Goal: Task Accomplishment & Management: Manage account settings

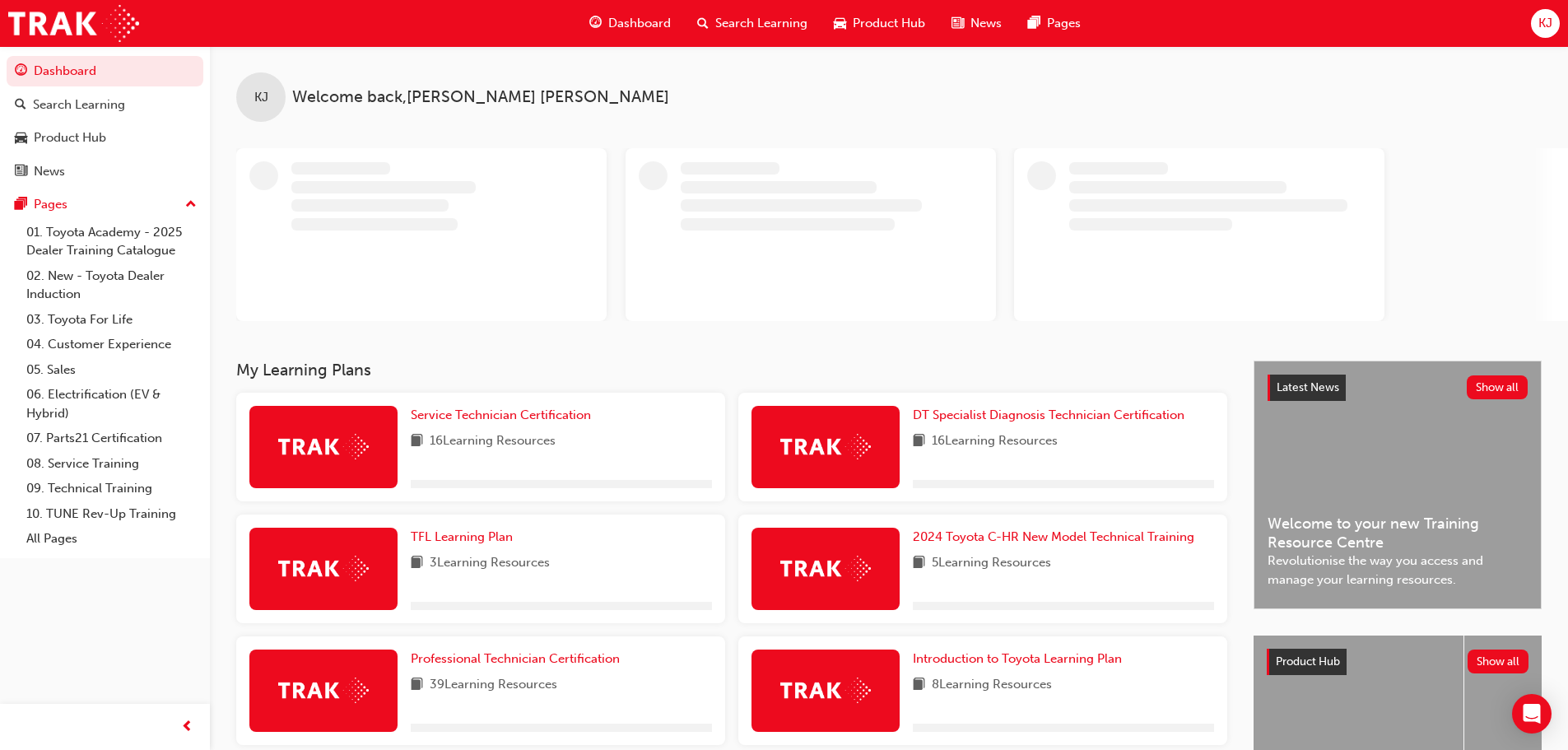
click at [1547, 30] on span "KJ" at bounding box center [1545, 24] width 14 height 19
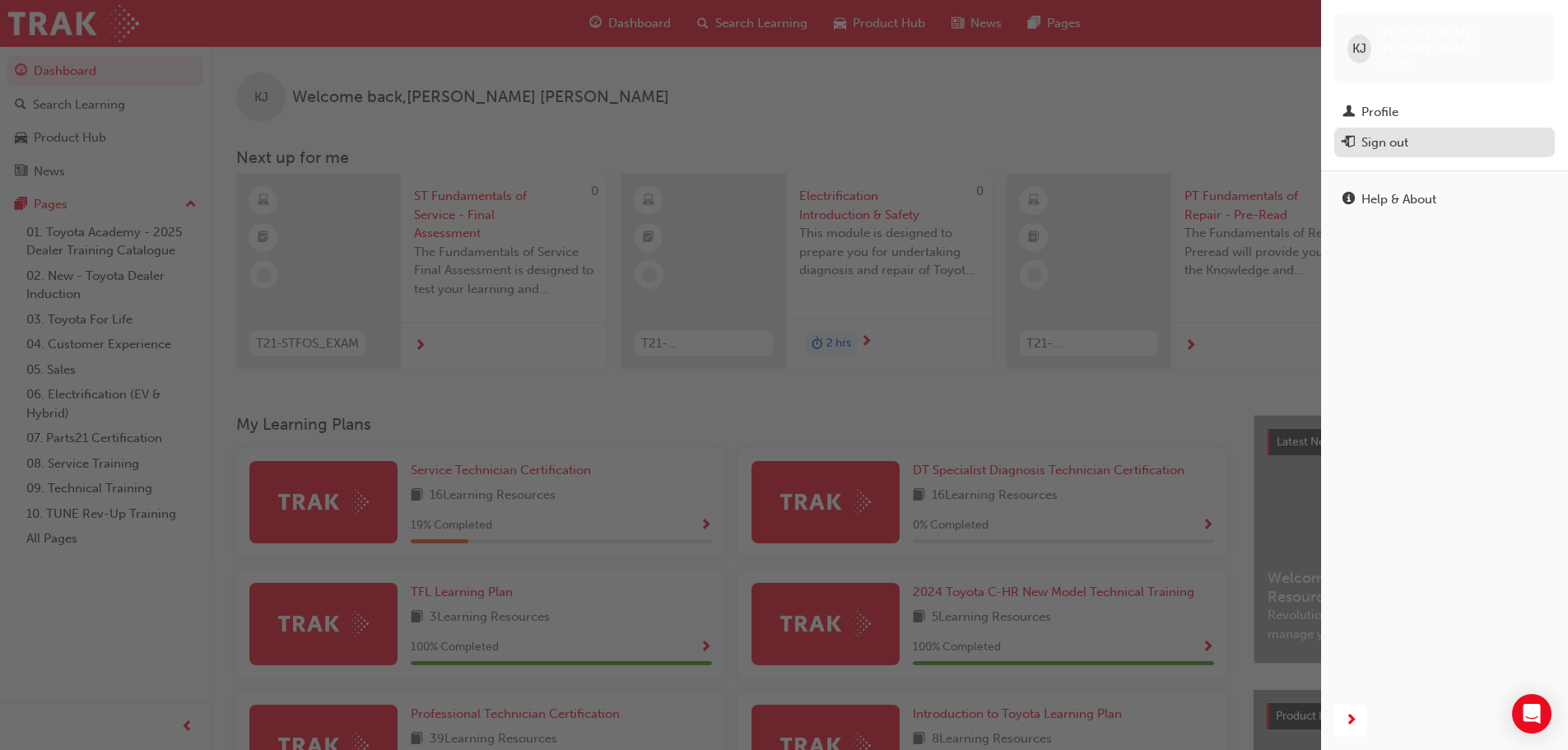
click at [1383, 133] on div "Sign out" at bounding box center [1385, 143] width 47 height 19
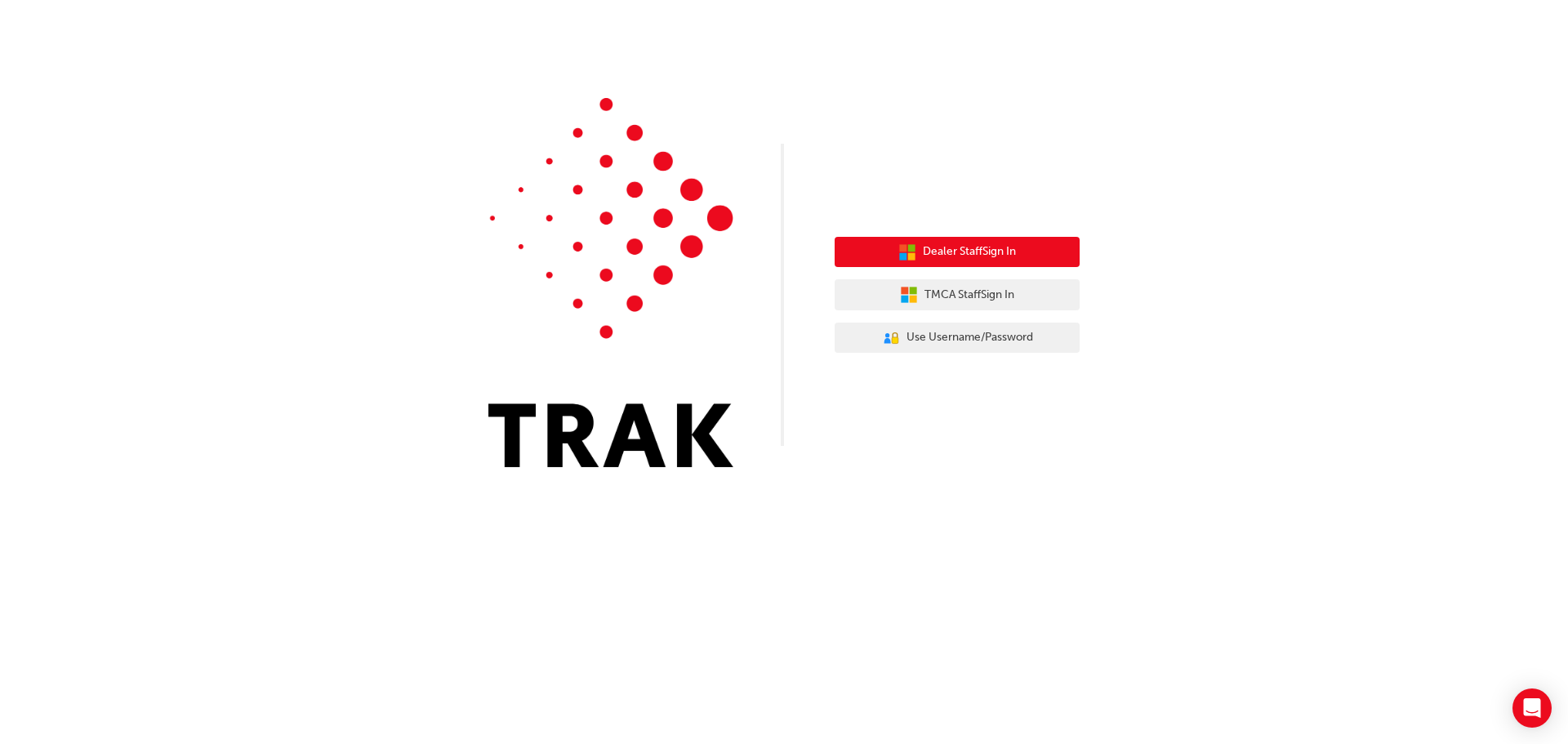
click at [1038, 257] on button "Dealer Staff Sign In" at bounding box center [956, 252] width 245 height 31
